Goal: Transaction & Acquisition: Purchase product/service

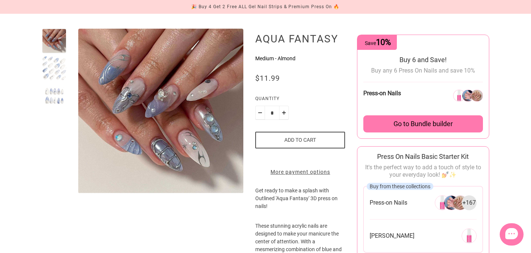
scroll to position [60, 0]
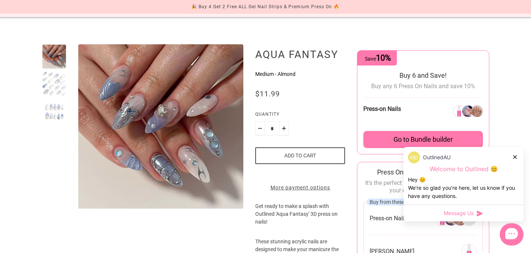
click at [47, 77] on div at bounding box center [54, 84] width 25 height 25
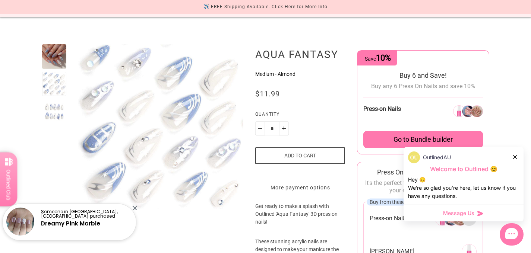
click at [53, 55] on div at bounding box center [54, 56] width 25 height 25
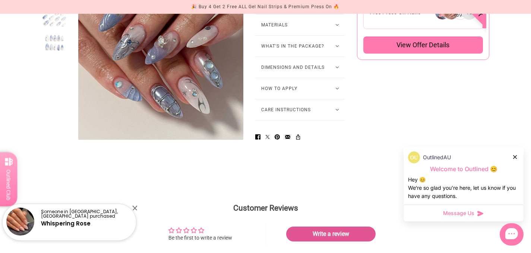
scroll to position [537, 0]
click at [304, 54] on button "What's in the package?" at bounding box center [300, 45] width 90 height 21
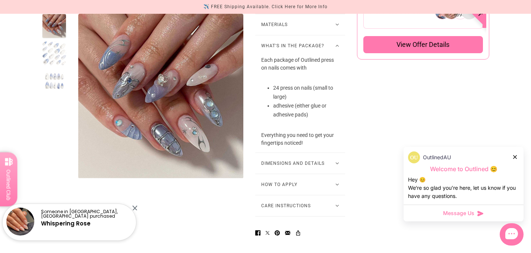
click at [304, 54] on button "What's in the package?" at bounding box center [300, 45] width 90 height 21
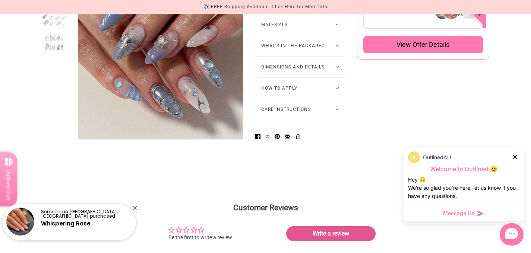
click at [303, 35] on button "Materials" at bounding box center [300, 24] width 90 height 21
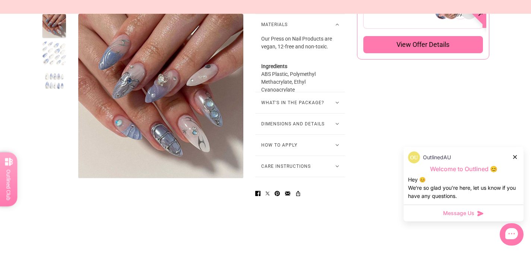
click at [303, 35] on button "Materials" at bounding box center [300, 24] width 90 height 21
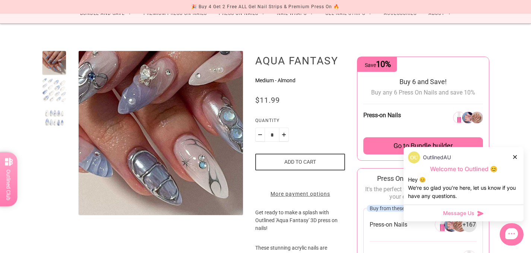
scroll to position [0, 0]
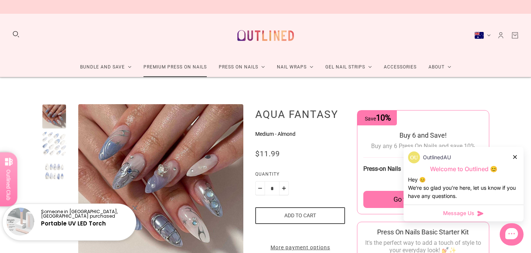
click at [172, 72] on link "Premium Press On Nails" at bounding box center [175, 67] width 75 height 20
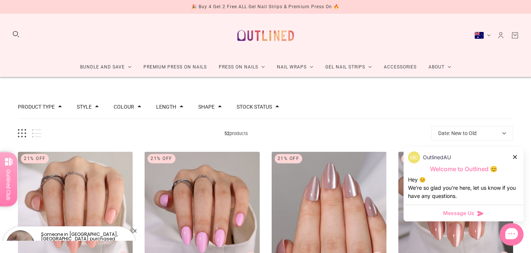
click at [53, 108] on button "Product type" at bounding box center [36, 106] width 37 height 5
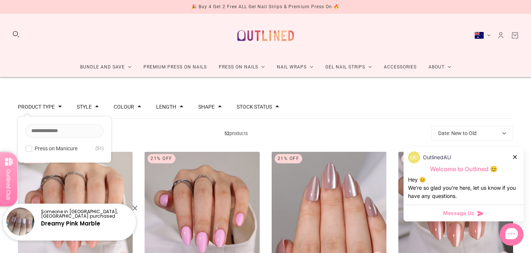
click at [53, 108] on button "Product type" at bounding box center [36, 106] width 37 height 5
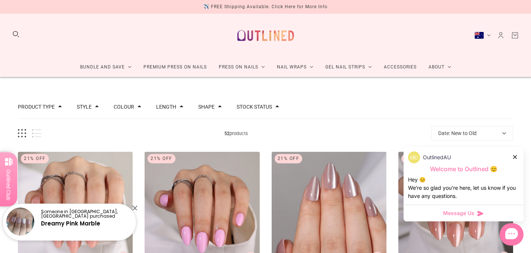
click at [463, 132] on button "Date: New to Old" at bounding box center [472, 133] width 82 height 15
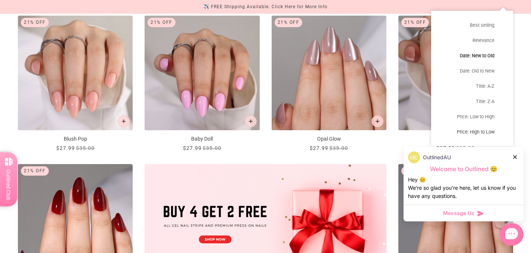
scroll to position [137, 0]
click at [466, 114] on button "Price: Low to High" at bounding box center [472, 116] width 82 height 15
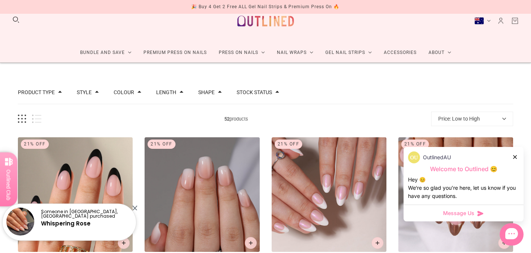
scroll to position [9, 0]
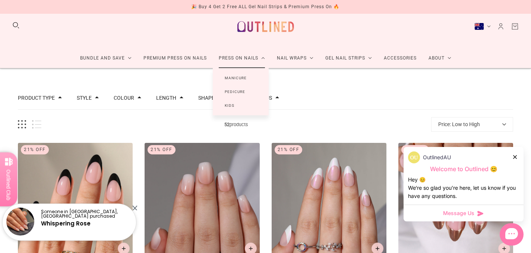
click at [230, 61] on link "Press On Nails" at bounding box center [242, 58] width 58 height 20
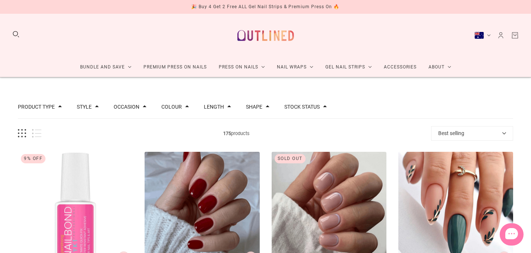
scroll to position [15, 0]
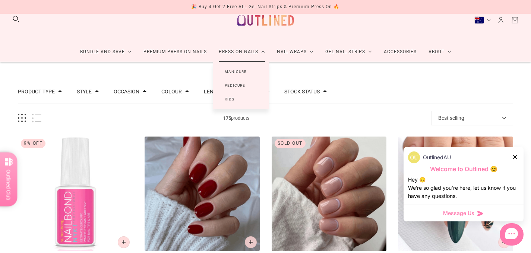
click at [230, 71] on link "Manicure" at bounding box center [236, 72] width 46 height 14
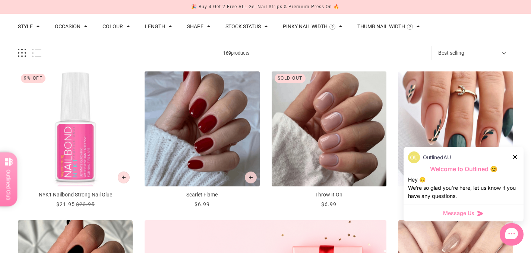
scroll to position [46, 0]
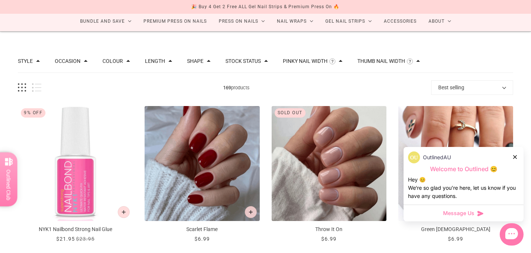
click at [467, 88] on button "Best selling" at bounding box center [472, 87] width 82 height 15
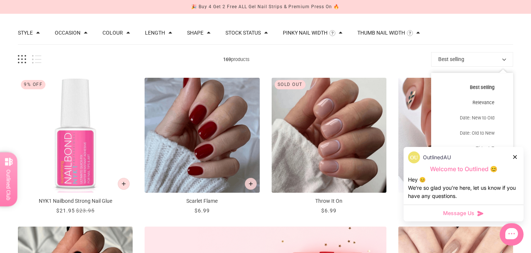
scroll to position [75, 0]
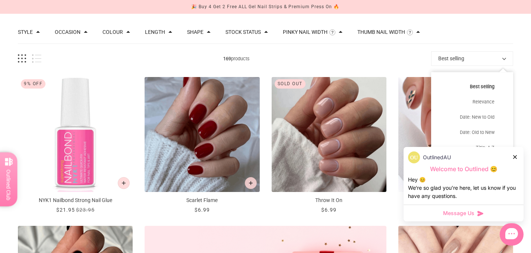
click at [474, 89] on button "Best selling" at bounding box center [472, 86] width 82 height 15
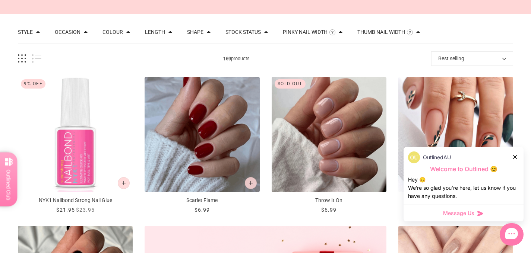
click at [517, 156] on div at bounding box center [515, 157] width 4 height 8
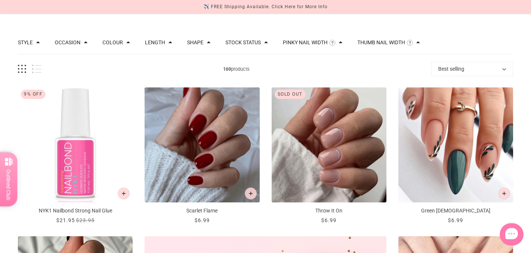
scroll to position [64, 0]
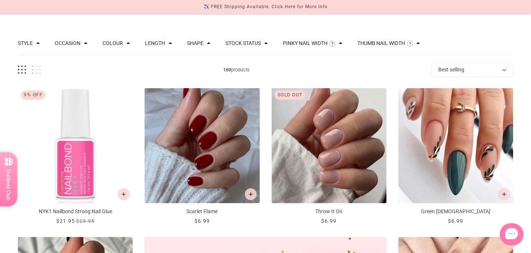
click at [481, 66] on button "Best selling" at bounding box center [472, 70] width 82 height 15
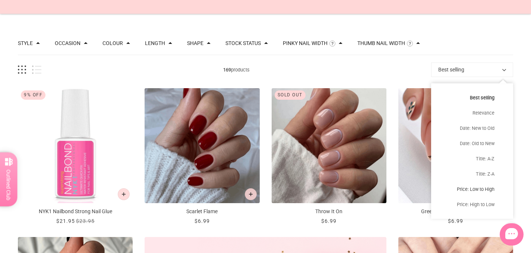
click at [477, 193] on button "Price: Low to High" at bounding box center [472, 189] width 82 height 15
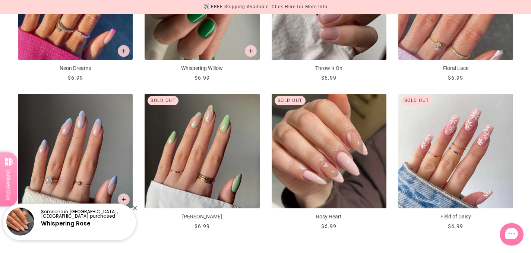
scroll to position [862, 0]
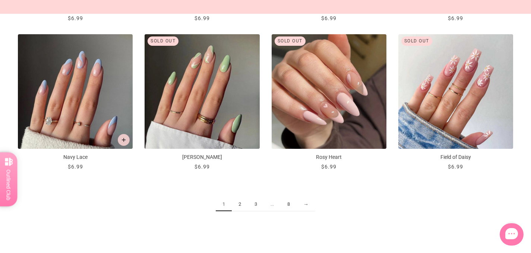
click at [243, 204] on link "2" at bounding box center [240, 205] width 16 height 14
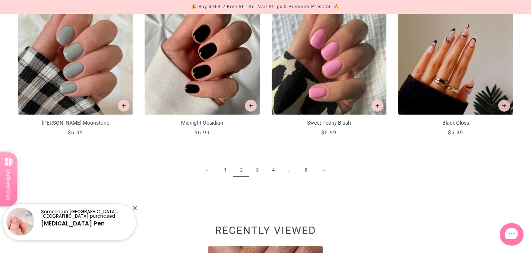
scroll to position [898, 0]
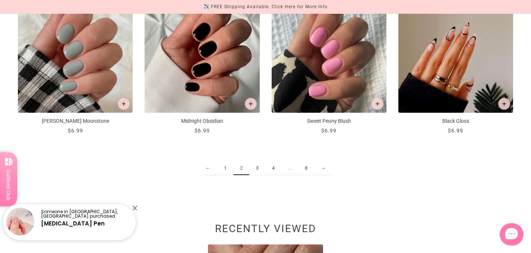
click at [259, 170] on link "3" at bounding box center [257, 169] width 16 height 14
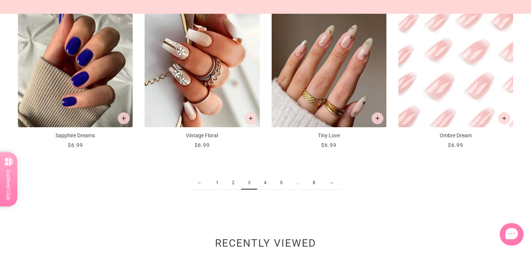
scroll to position [885, 0]
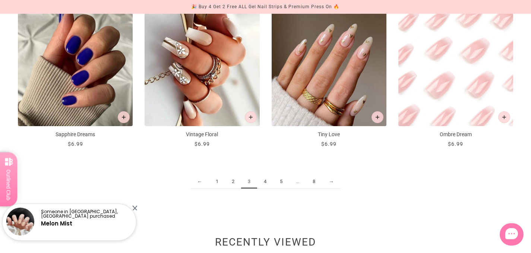
click at [264, 181] on link "4" at bounding box center [265, 182] width 16 height 14
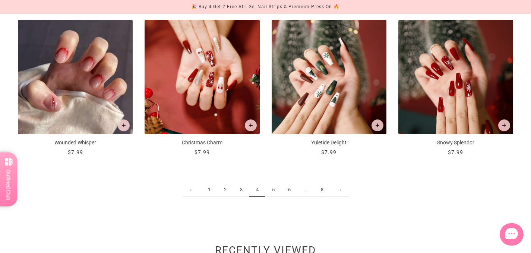
scroll to position [876, 0]
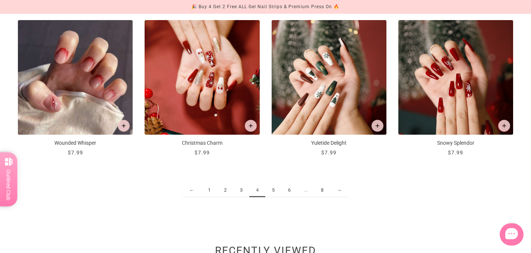
click at [273, 195] on link "5" at bounding box center [273, 191] width 16 height 14
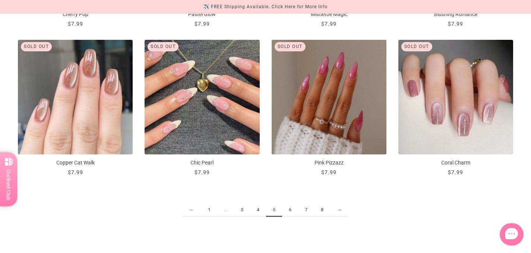
scroll to position [856, 0]
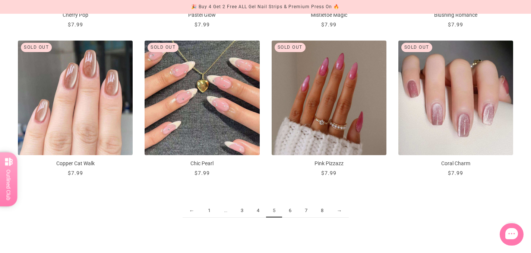
click at [292, 212] on link "6" at bounding box center [290, 211] width 16 height 14
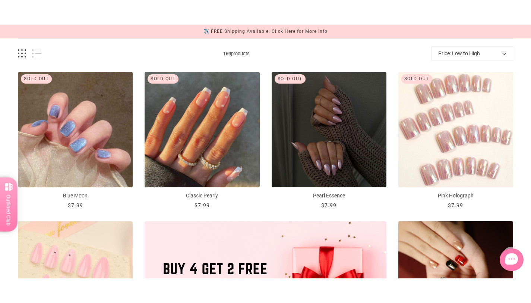
scroll to position [104, 0]
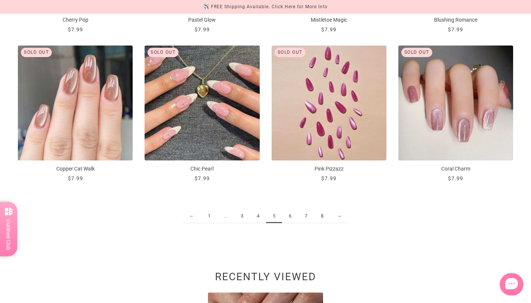
scroll to position [851, 0]
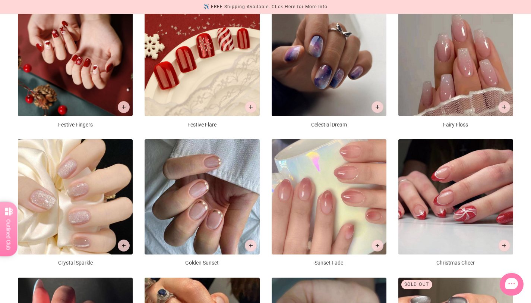
scroll to position [851, 0]
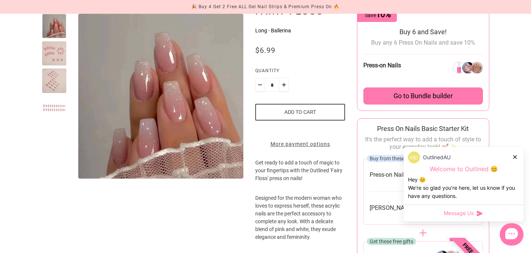
click at [45, 52] on div at bounding box center [54, 53] width 25 height 25
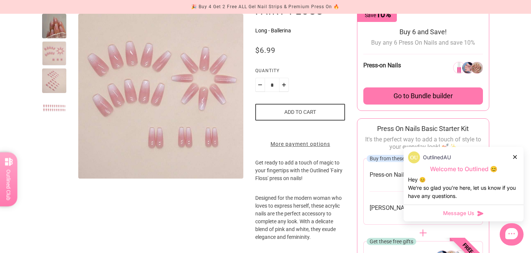
click at [51, 78] on div at bounding box center [54, 81] width 25 height 25
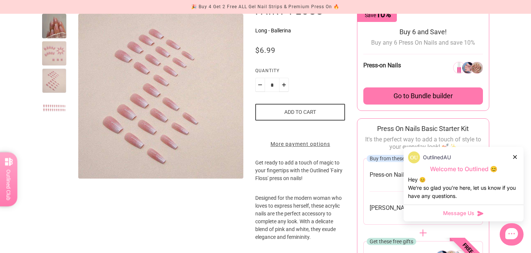
click at [54, 126] on div at bounding box center [54, 96] width 25 height 165
click at [56, 108] on div at bounding box center [54, 108] width 25 height 25
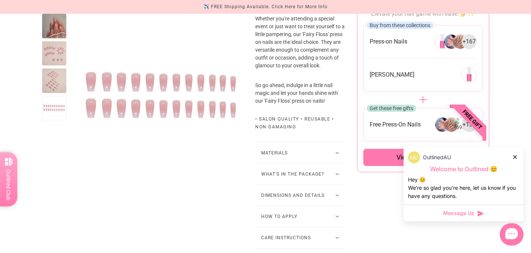
scroll to position [431, 0]
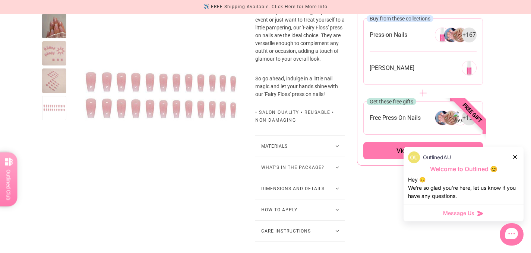
click at [274, 156] on button "Materials" at bounding box center [300, 146] width 90 height 21
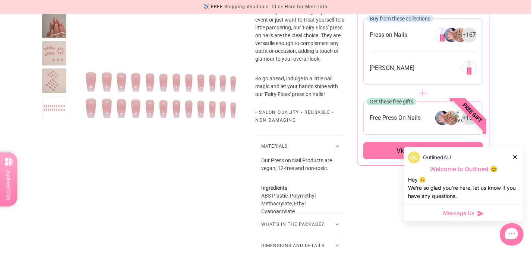
click at [274, 156] on button "Materials" at bounding box center [300, 146] width 90 height 21
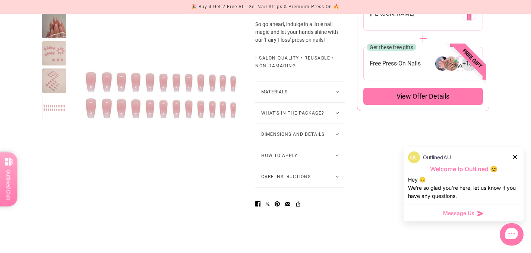
scroll to position [486, 0]
click at [291, 166] on button "How to Apply" at bounding box center [300, 155] width 90 height 21
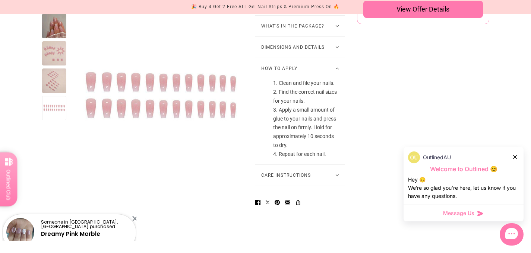
scroll to position [584, 0]
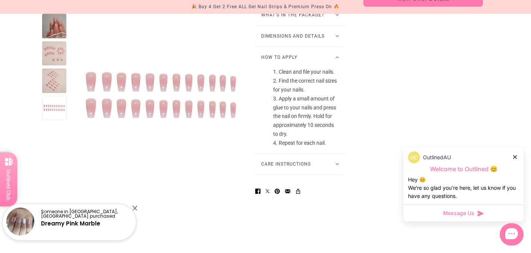
click at [291, 171] on button "Care Instructions" at bounding box center [300, 164] width 90 height 21
click at [300, 68] on button "How to Apply" at bounding box center [300, 57] width 90 height 21
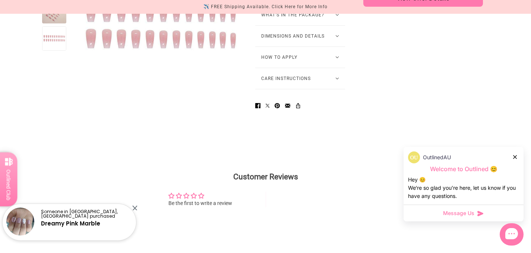
click at [297, 47] on button "Dimensions and Details" at bounding box center [300, 36] width 90 height 21
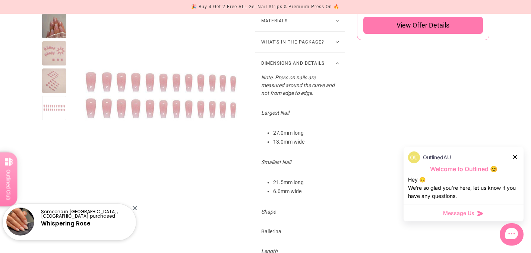
scroll to position [556, 0]
click at [297, 51] on button "What's in the package?" at bounding box center [300, 42] width 90 height 21
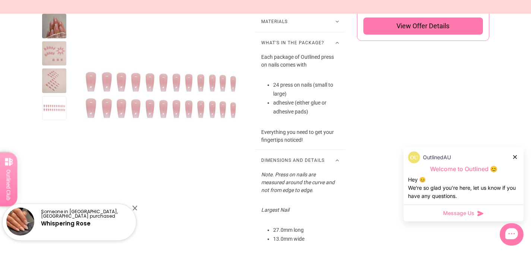
click at [298, 29] on button "Materials" at bounding box center [300, 21] width 90 height 21
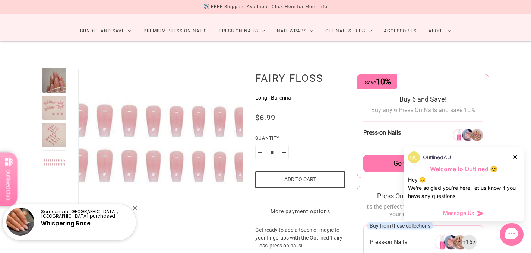
scroll to position [0, 0]
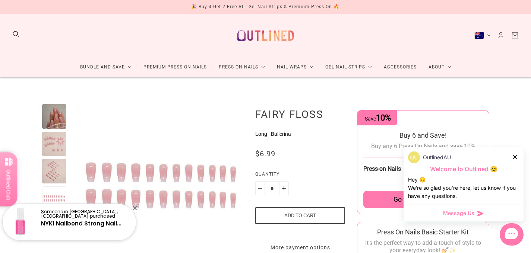
click at [54, 124] on div at bounding box center [54, 116] width 25 height 25
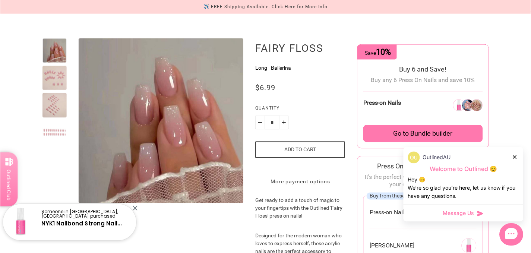
scroll to position [67, 0]
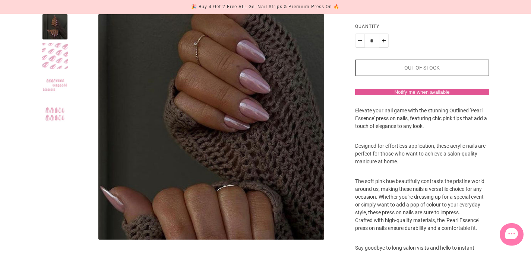
scroll to position [129, 0]
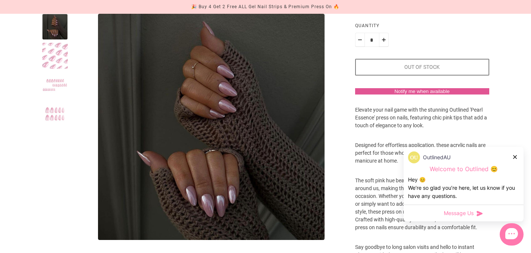
click at [58, 68] on div at bounding box center [55, 56] width 26 height 26
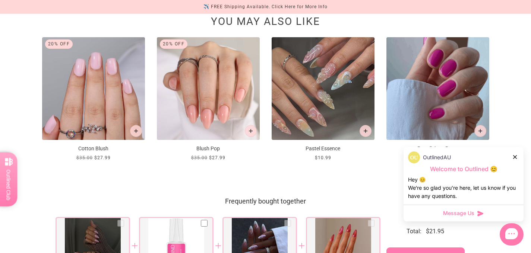
scroll to position [575, 0]
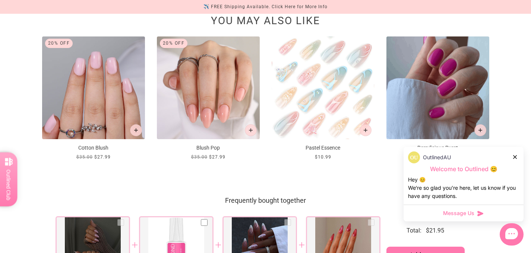
click at [330, 51] on img at bounding box center [323, 88] width 103 height 103
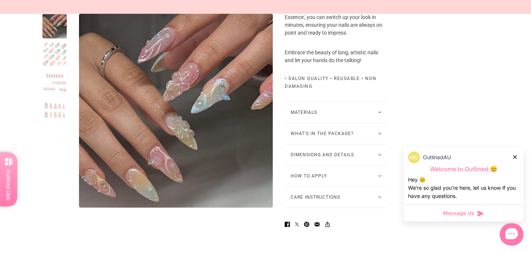
scroll to position [442, 0]
click at [322, 117] on button "Materials" at bounding box center [336, 111] width 103 height 21
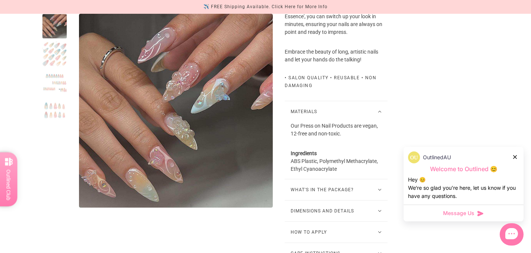
click at [322, 117] on button "Materials" at bounding box center [336, 111] width 103 height 21
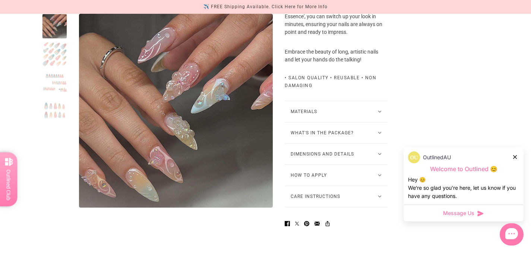
click at [322, 143] on button "What's in the package?" at bounding box center [336, 133] width 103 height 21
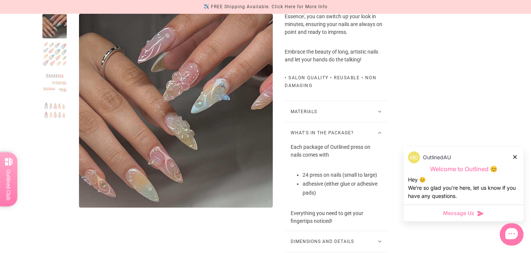
click at [322, 143] on button "What's in the package?" at bounding box center [336, 133] width 103 height 21
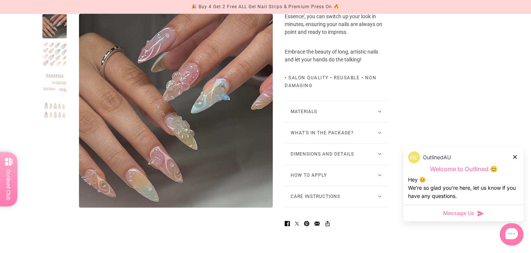
click at [323, 180] on button "How to Apply" at bounding box center [336, 175] width 103 height 21
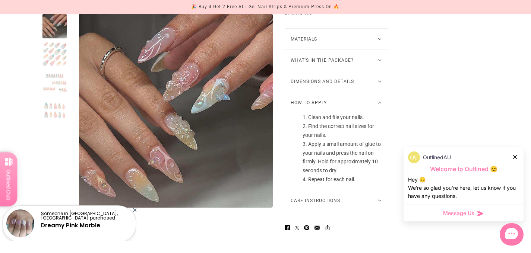
scroll to position [516, 0]
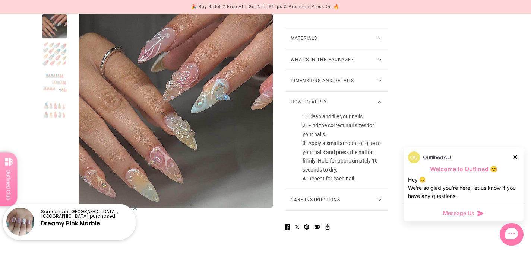
click at [335, 108] on button "How to Apply" at bounding box center [336, 102] width 103 height 21
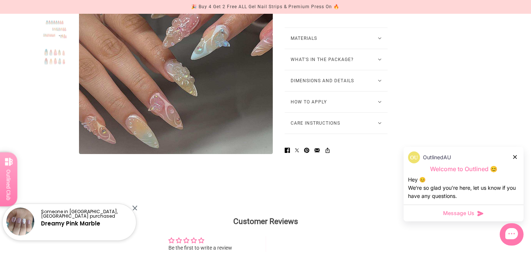
click at [328, 128] on button "Care Instructions" at bounding box center [336, 123] width 103 height 21
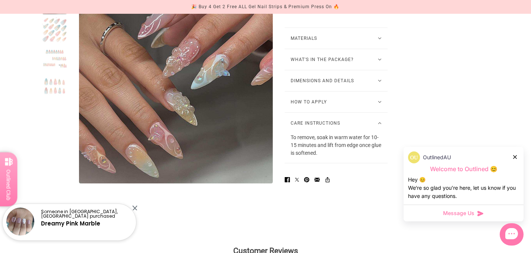
click at [328, 128] on button "Care Instructions" at bounding box center [336, 123] width 103 height 21
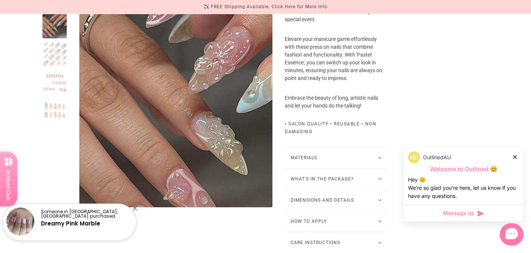
scroll to position [397, 0]
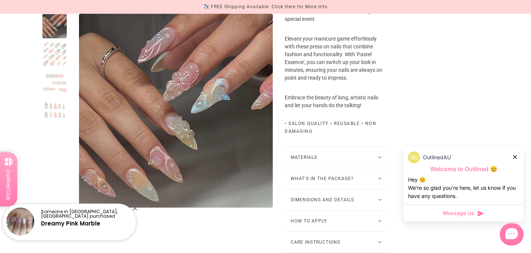
click at [47, 54] on div at bounding box center [54, 54] width 25 height 25
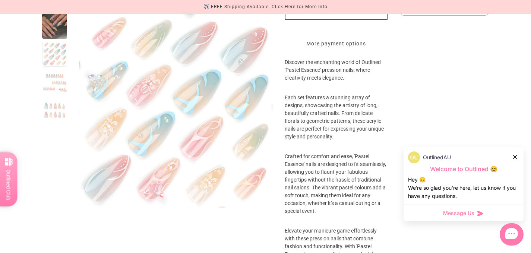
scroll to position [202, 0]
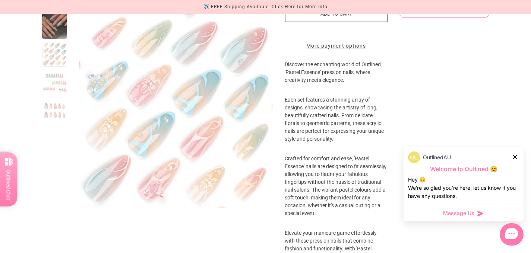
click at [51, 94] on div at bounding box center [54, 82] width 25 height 25
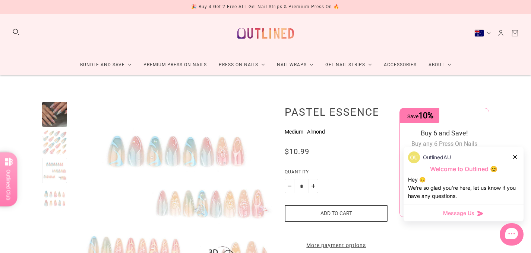
scroll to position [0, 0]
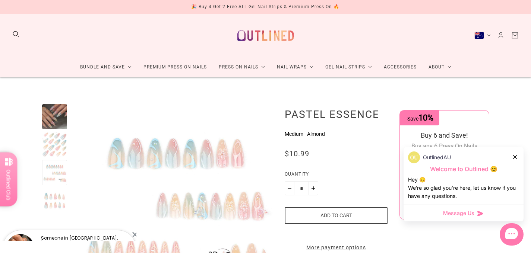
click at [53, 109] on div at bounding box center [54, 116] width 25 height 25
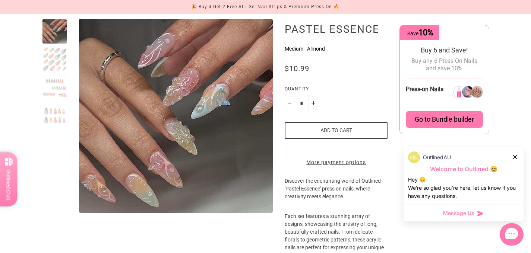
scroll to position [85, 0]
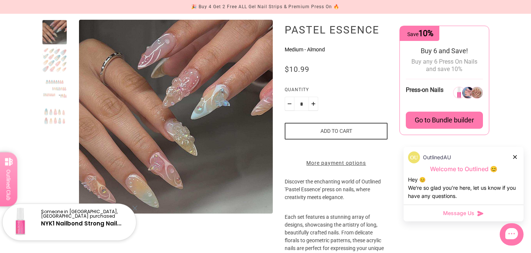
click at [332, 134] on button "Add to cart" at bounding box center [336, 131] width 103 height 17
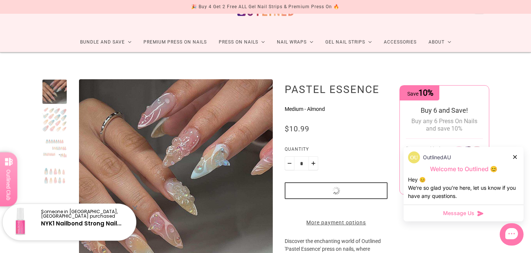
scroll to position [0, 0]
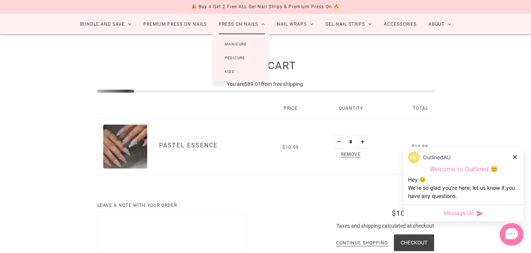
scroll to position [59, 0]
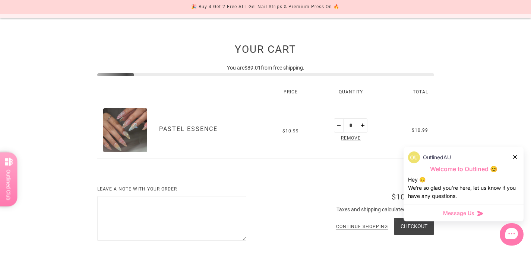
click at [516, 157] on icon at bounding box center [515, 157] width 4 height 4
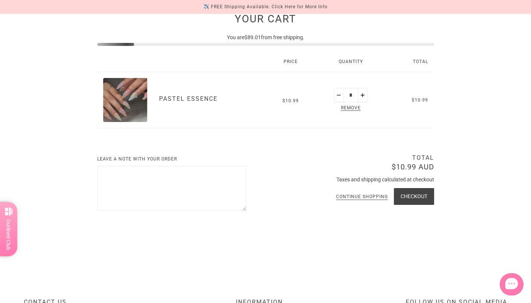
scroll to position [67, 0]
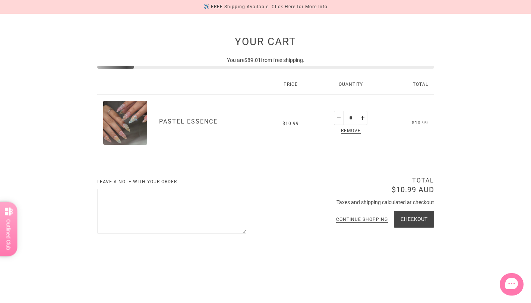
click at [121, 136] on img "Pastel Essence" at bounding box center [125, 123] width 44 height 44
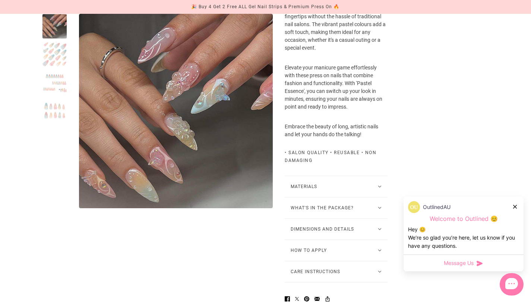
scroll to position [379, 0]
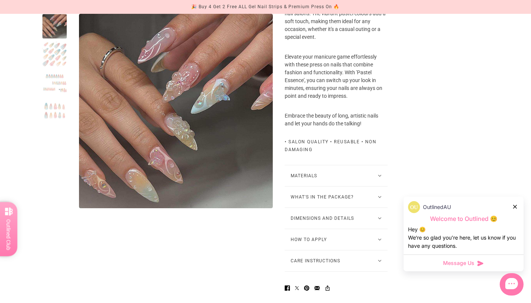
click at [358, 186] on button "Materials" at bounding box center [336, 175] width 103 height 21
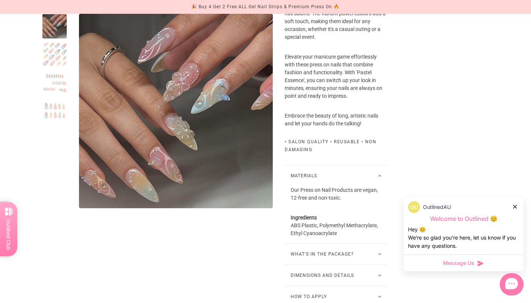
click at [358, 186] on button "Materials" at bounding box center [336, 175] width 103 height 21
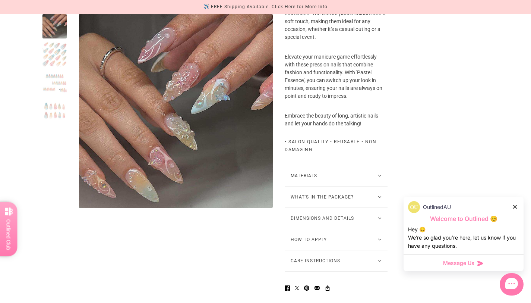
click at [341, 223] on button "Dimensions and Details" at bounding box center [336, 218] width 103 height 21
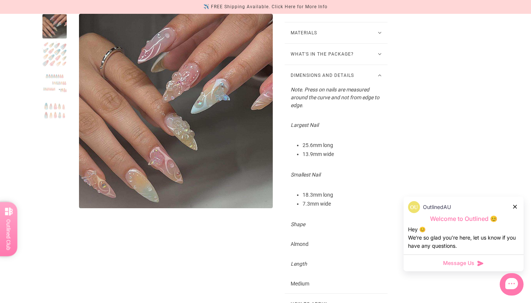
scroll to position [522, 0]
click at [48, 47] on div at bounding box center [54, 54] width 25 height 25
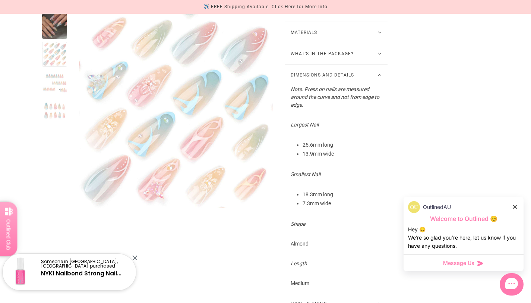
click at [50, 71] on div at bounding box center [54, 82] width 25 height 25
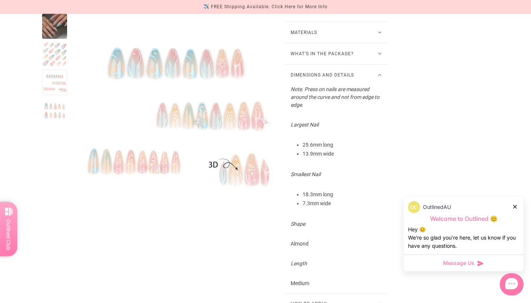
click at [52, 101] on div at bounding box center [54, 110] width 25 height 25
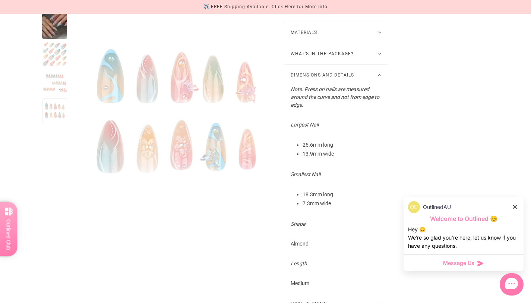
click at [51, 80] on div at bounding box center [54, 82] width 25 height 25
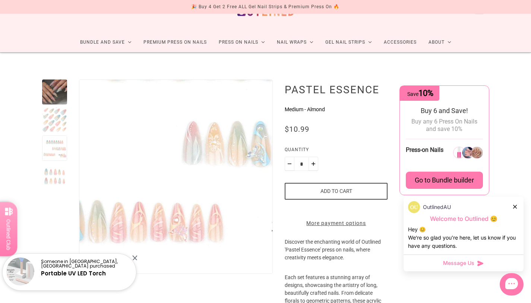
scroll to position [0, 0]
